Goal: Navigation & Orientation: Find specific page/section

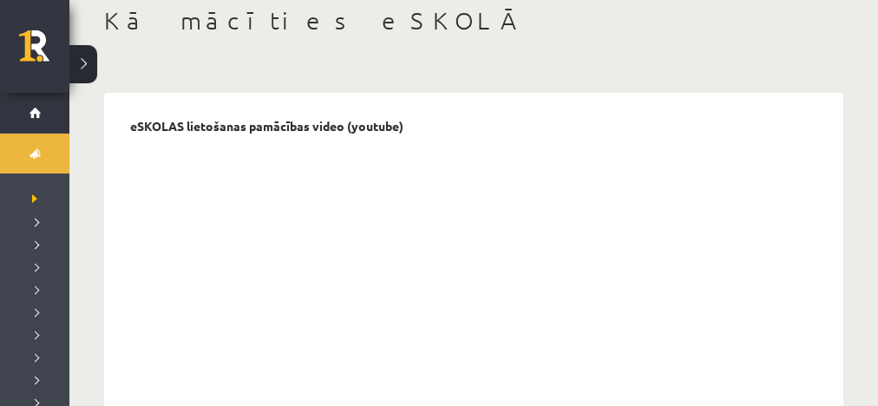
scroll to position [89, 0]
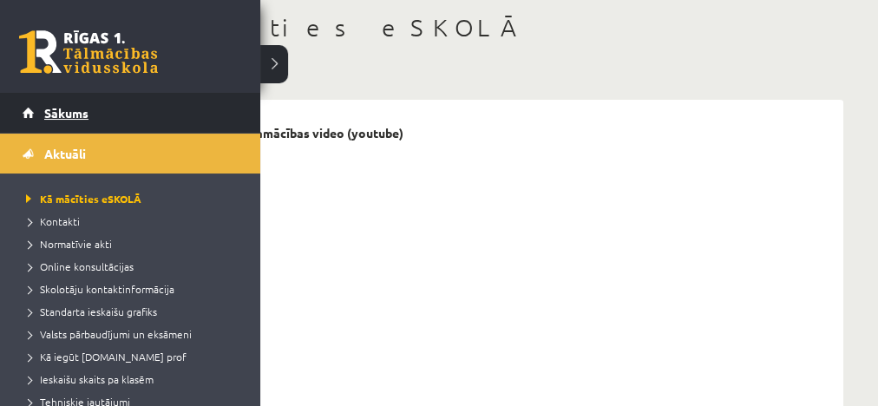
click at [57, 108] on span "Sākums" at bounding box center [66, 113] width 44 height 16
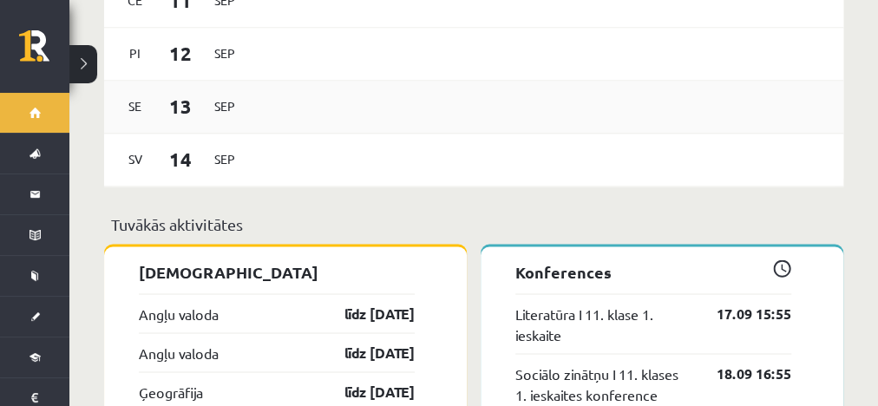
scroll to position [1319, 0]
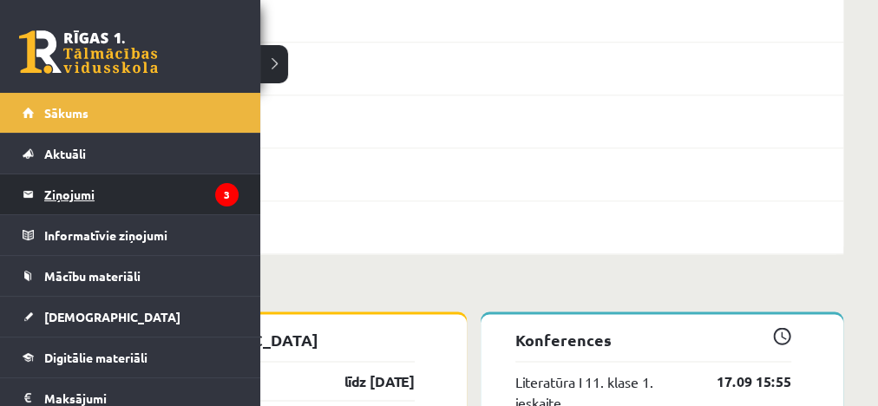
click at [108, 193] on legend "Ziņojumi 3" at bounding box center [141, 194] width 194 height 40
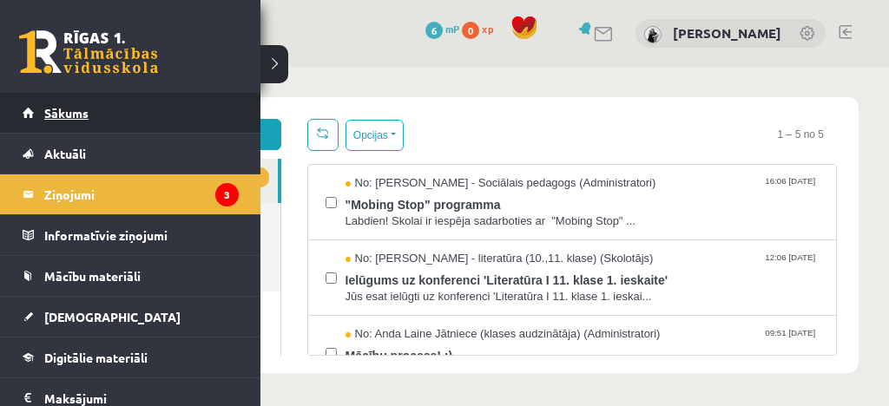
click at [28, 115] on link "Sākums" at bounding box center [131, 113] width 216 height 40
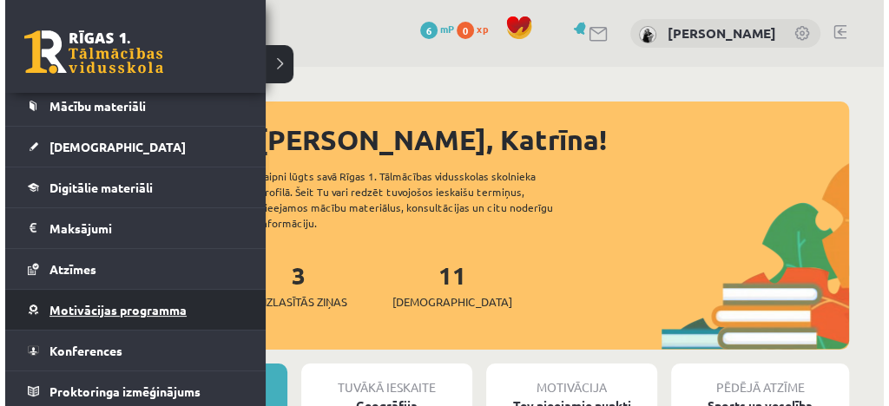
scroll to position [31, 0]
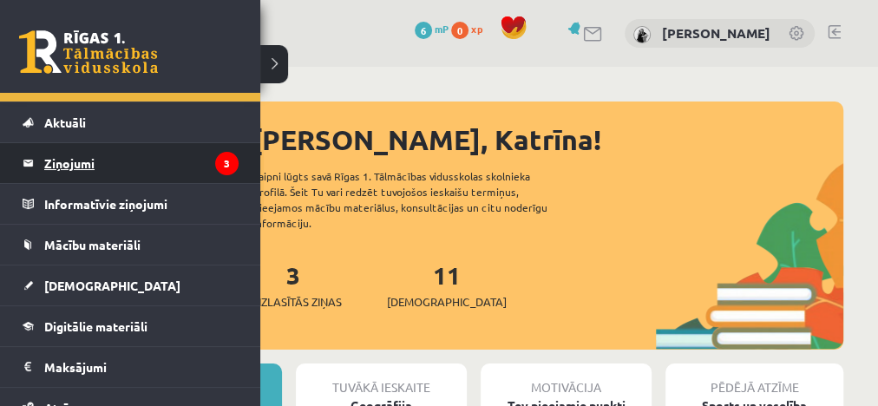
click at [148, 154] on legend "Ziņojumi 3" at bounding box center [141, 163] width 194 height 40
